Goal: Browse casually: Explore the website without a specific task or goal

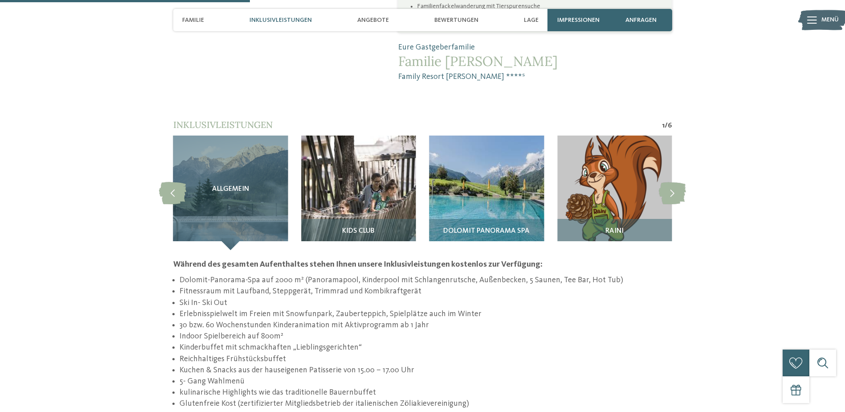
scroll to position [802, 0]
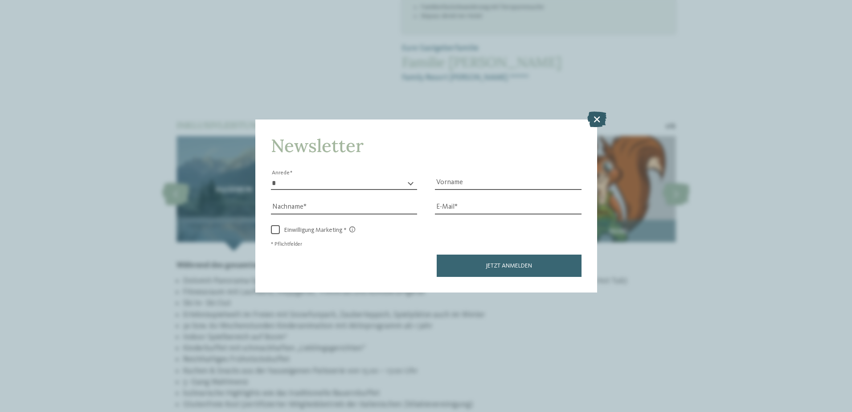
click at [596, 122] on icon at bounding box center [596, 119] width 19 height 16
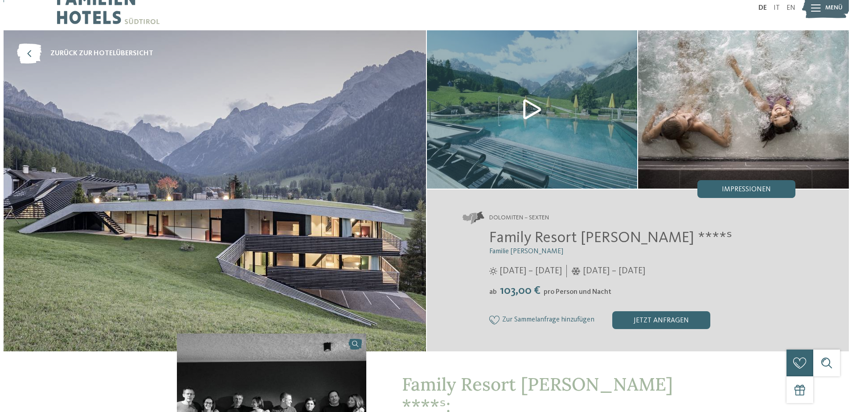
scroll to position [0, 0]
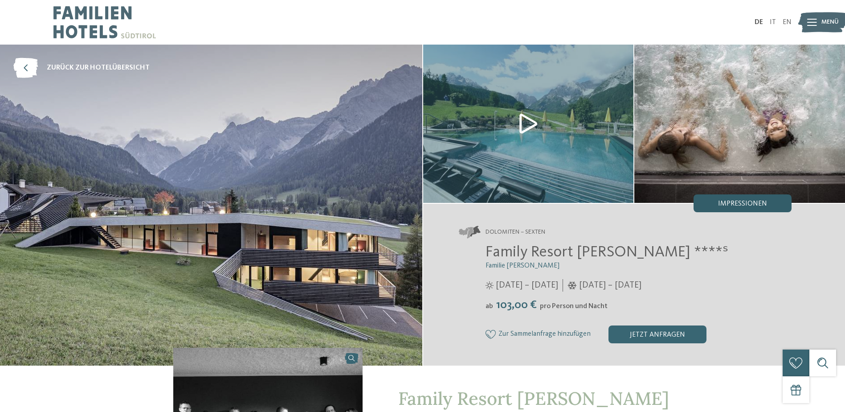
click at [767, 208] on div "Impressionen" at bounding box center [743, 203] width 98 height 18
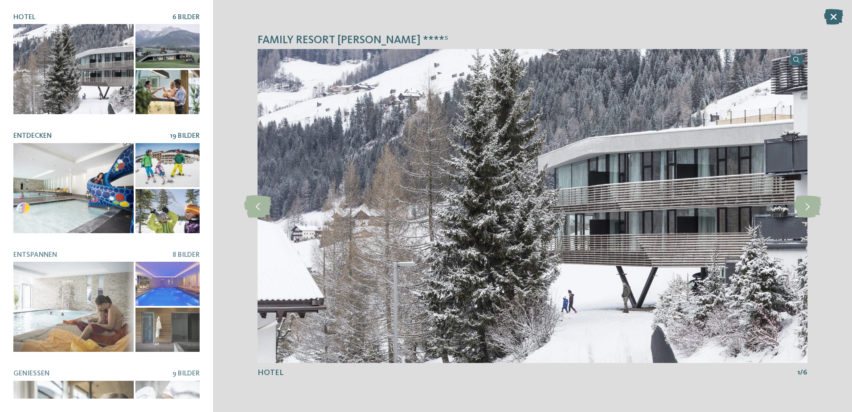
click at [97, 171] on div at bounding box center [73, 188] width 120 height 90
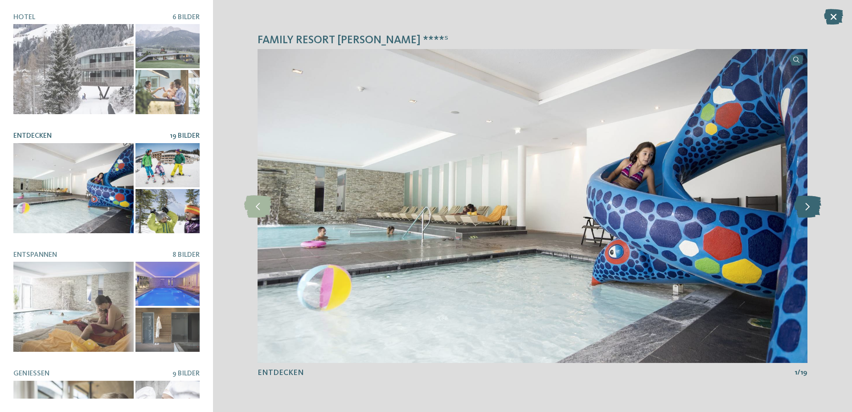
click at [805, 211] on icon at bounding box center [807, 206] width 27 height 22
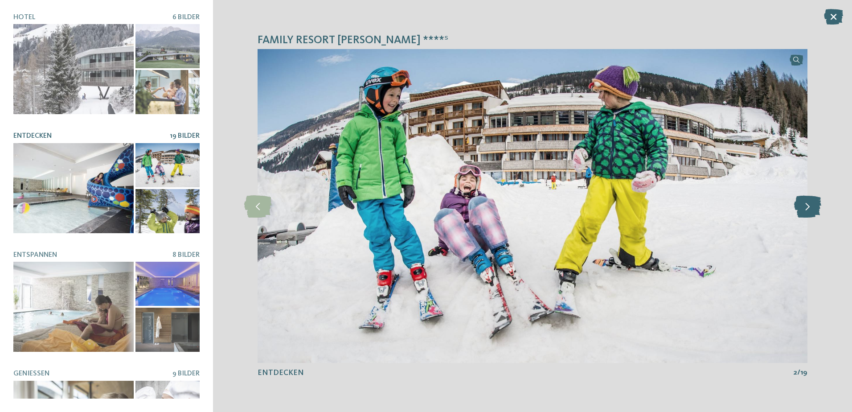
click at [805, 211] on icon at bounding box center [807, 206] width 27 height 22
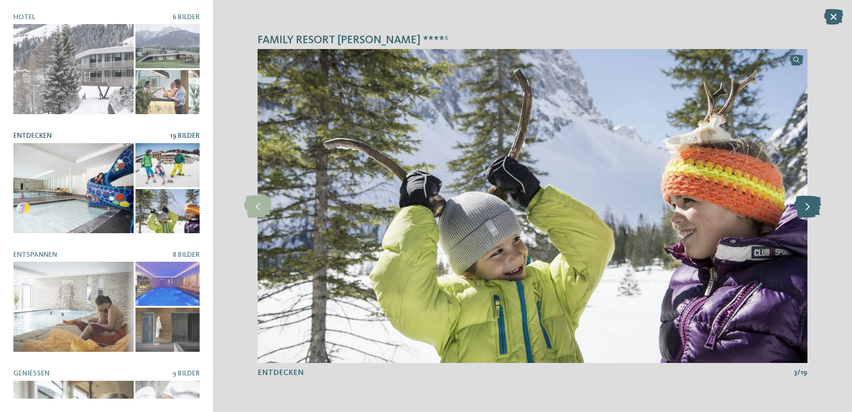
click at [805, 211] on icon at bounding box center [807, 206] width 27 height 22
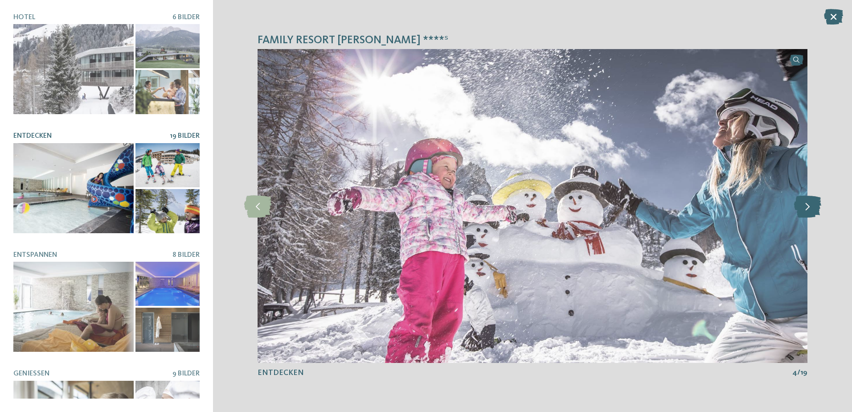
click at [805, 211] on icon at bounding box center [807, 206] width 27 height 22
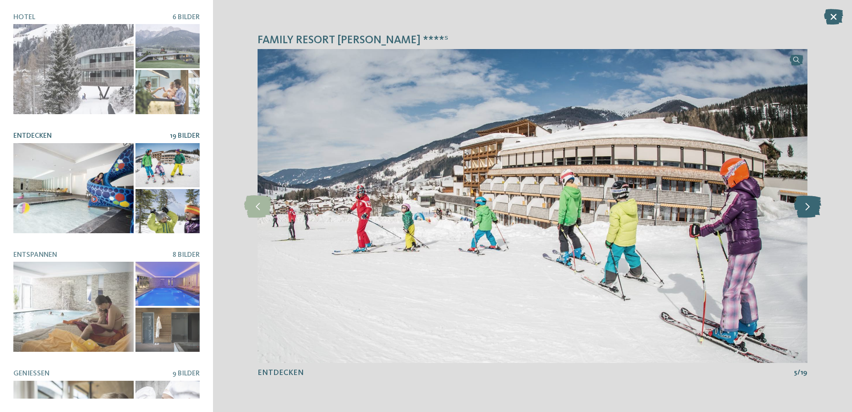
click at [805, 211] on icon at bounding box center [807, 206] width 27 height 22
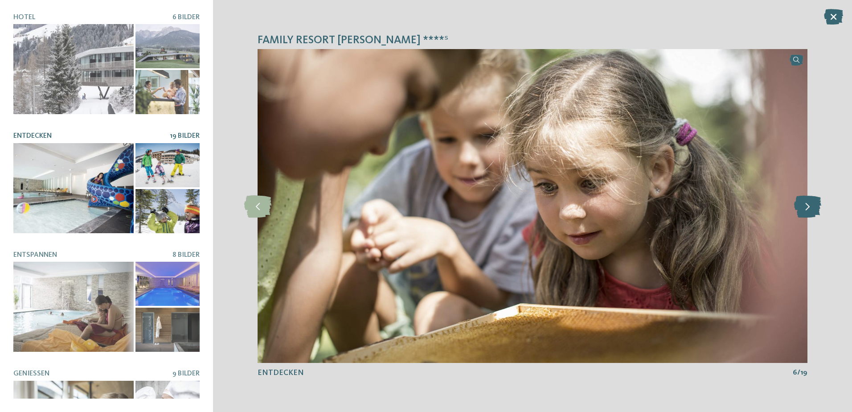
click at [805, 211] on icon at bounding box center [807, 206] width 27 height 22
